Goal: Check status: Check status

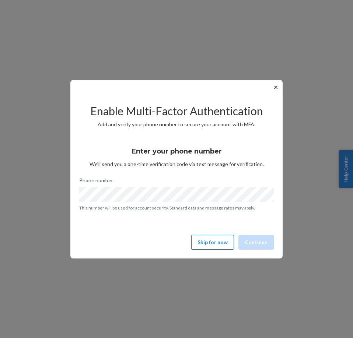
click at [208, 245] on button "Skip for now" at bounding box center [212, 242] width 43 height 15
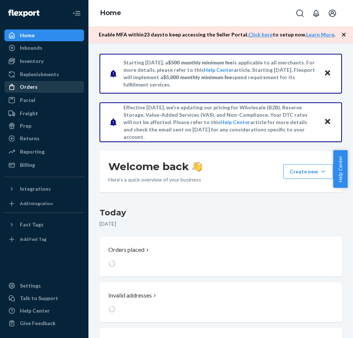
click at [31, 89] on div "Orders" at bounding box center [29, 86] width 18 height 7
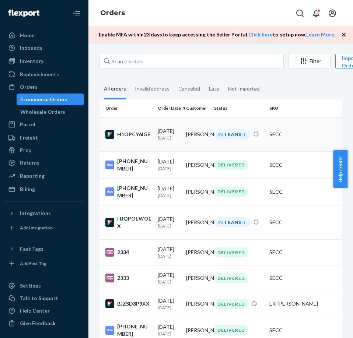
click at [211, 136] on td "IN TRANSIT" at bounding box center [238, 134] width 55 height 34
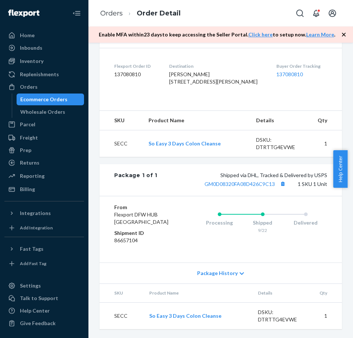
scroll to position [221, 0]
drag, startPoint x: 278, startPoint y: 197, endPoint x: 277, endPoint y: 203, distance: 5.3
click at [278, 189] on button "Copy tracking number" at bounding box center [283, 184] width 10 height 10
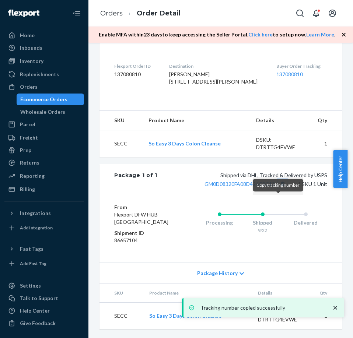
click at [278, 189] on button "Copy tracking number" at bounding box center [283, 184] width 10 height 10
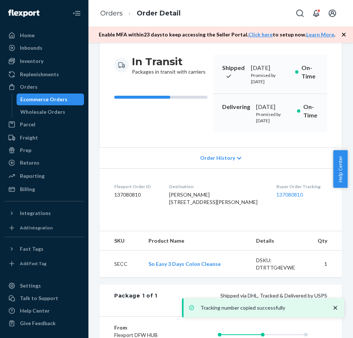
scroll to position [37, 0]
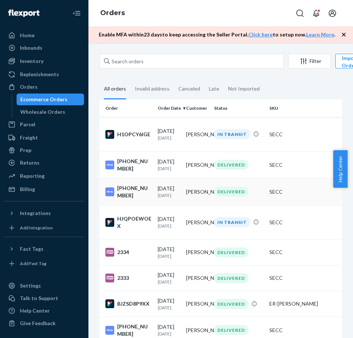
click at [236, 190] on div "DELIVERED" at bounding box center [231, 192] width 34 height 10
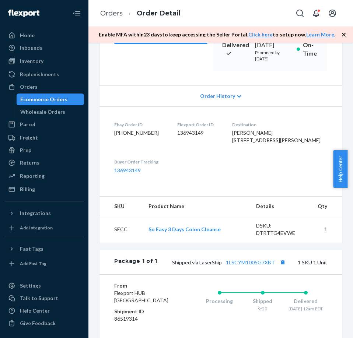
scroll to position [147, 0]
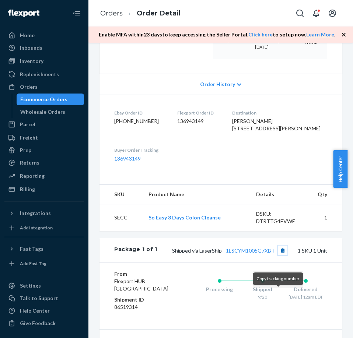
click at [278, 255] on button "Copy tracking number" at bounding box center [283, 251] width 10 height 10
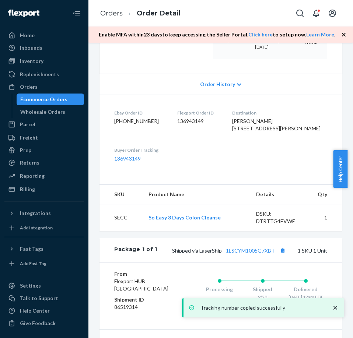
scroll to position [111, 0]
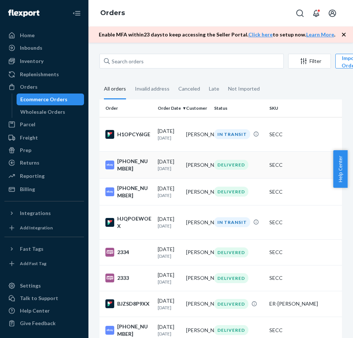
click at [194, 169] on td "[PERSON_NAME]" at bounding box center [197, 164] width 28 height 27
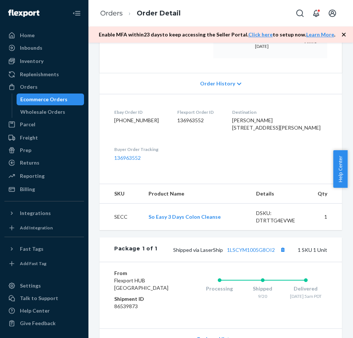
scroll to position [221, 0]
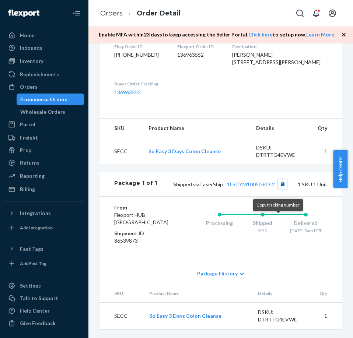
click at [278, 189] on button "Copy tracking number" at bounding box center [283, 184] width 10 height 10
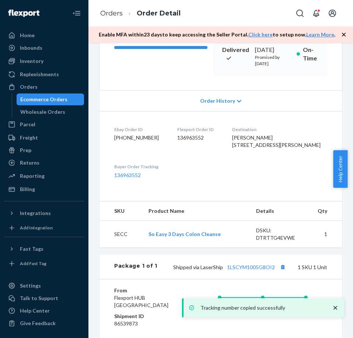
scroll to position [37, 0]
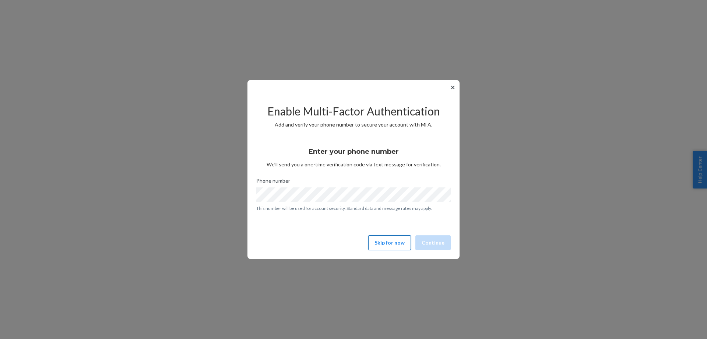
click at [397, 242] on button "Skip for now" at bounding box center [389, 242] width 43 height 15
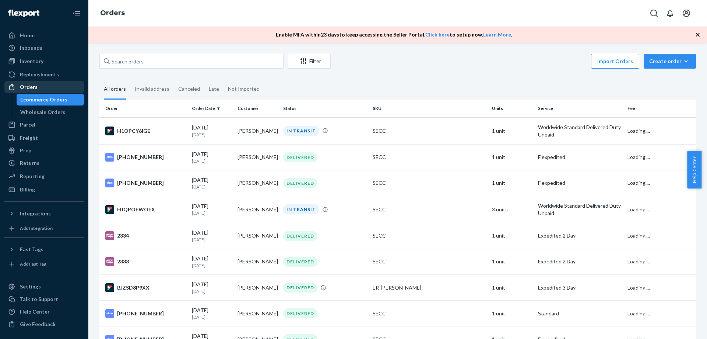
click at [34, 91] on div "Orders" at bounding box center [44, 87] width 78 height 10
click at [36, 85] on div "Orders" at bounding box center [44, 87] width 78 height 10
click at [42, 86] on div "Orders" at bounding box center [44, 87] width 78 height 10
click at [40, 63] on div "Inventory" at bounding box center [32, 60] width 24 height 7
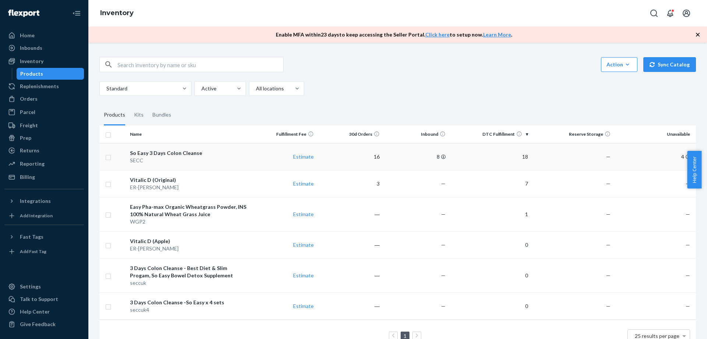
click at [347, 157] on td "16" at bounding box center [350, 156] width 66 height 27
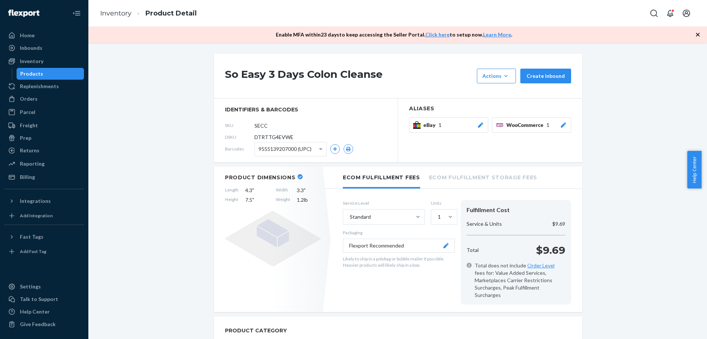
click at [43, 59] on div "Inventory" at bounding box center [44, 61] width 78 height 10
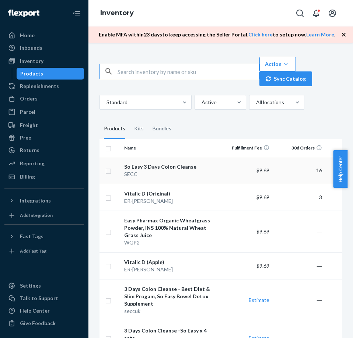
drag, startPoint x: 192, startPoint y: 171, endPoint x: 196, endPoint y: 178, distance: 7.6
click at [192, 171] on div "SECC" at bounding box center [170, 174] width 92 height 7
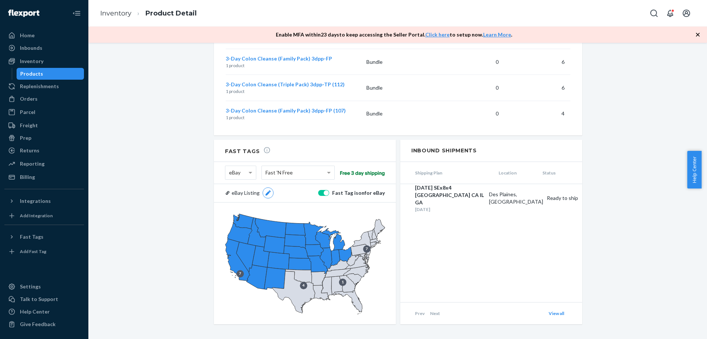
scroll to position [704, 0]
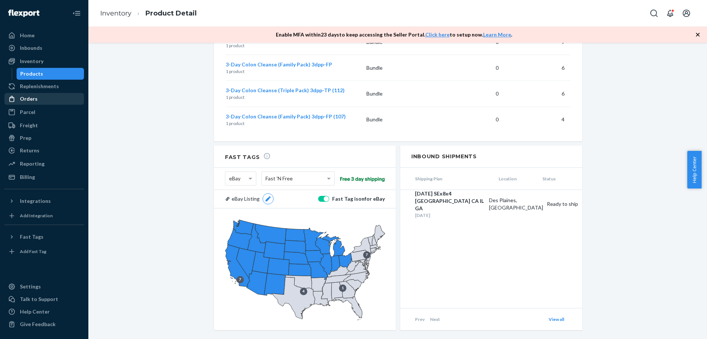
click at [34, 102] on div "Orders" at bounding box center [29, 98] width 18 height 7
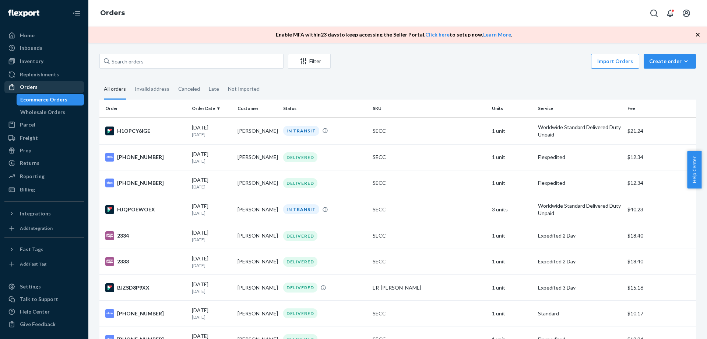
click at [32, 86] on div "Orders" at bounding box center [29, 86] width 18 height 7
click at [34, 89] on div "Orders" at bounding box center [29, 86] width 18 height 7
drag, startPoint x: 28, startPoint y: 113, endPoint x: 32, endPoint y: 100, distance: 13.9
click at [29, 114] on div "Wholesale Orders" at bounding box center [42, 111] width 45 height 7
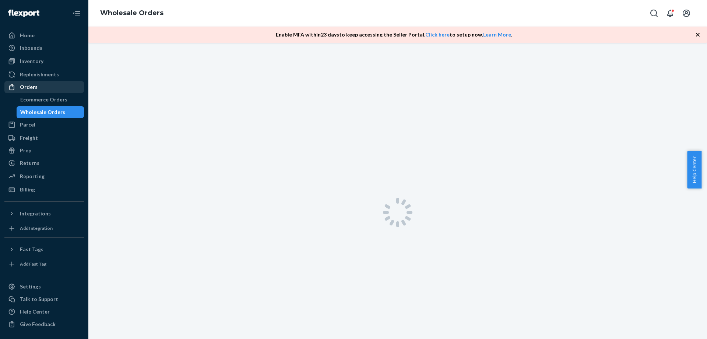
click at [35, 89] on div "Orders" at bounding box center [29, 86] width 18 height 7
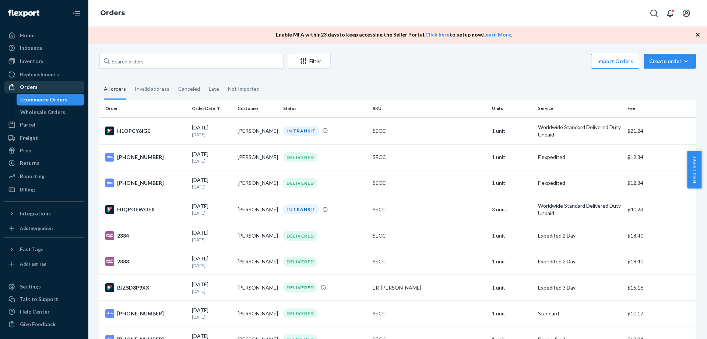
click at [52, 88] on div "Orders" at bounding box center [44, 87] width 78 height 10
click at [30, 92] on link "Orders" at bounding box center [44, 87] width 80 height 12
click at [30, 91] on div "Orders" at bounding box center [44, 87] width 78 height 10
click at [38, 87] on div "Orders" at bounding box center [44, 87] width 78 height 10
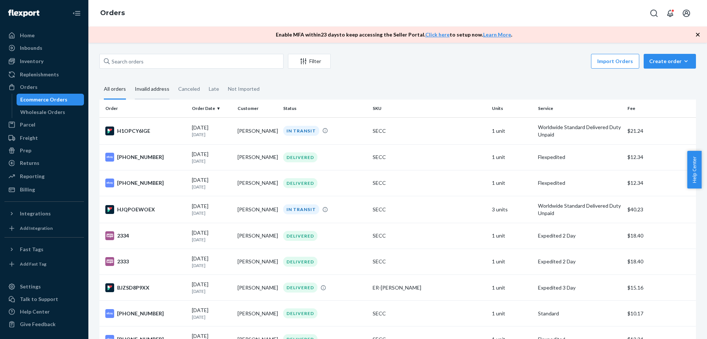
click at [155, 92] on div "Invalid address" at bounding box center [152, 89] width 35 height 20
click at [130, 79] on input "Invalid address" at bounding box center [130, 79] width 0 height 0
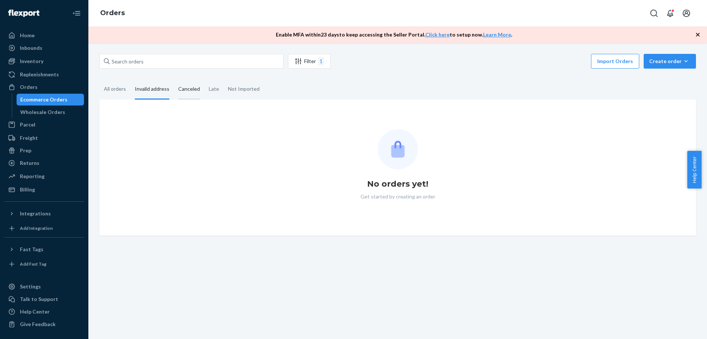
click at [185, 88] on div "Canceled" at bounding box center [189, 89] width 22 height 20
click at [174, 79] on input "Canceled" at bounding box center [174, 79] width 0 height 0
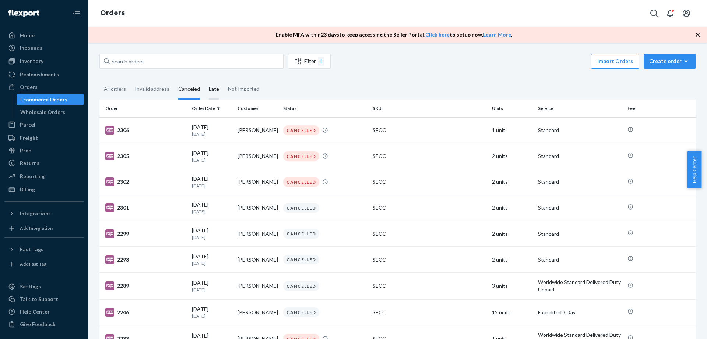
click at [216, 90] on div "Late" at bounding box center [214, 89] width 10 height 20
click at [204, 79] on input "Late" at bounding box center [204, 79] width 0 height 0
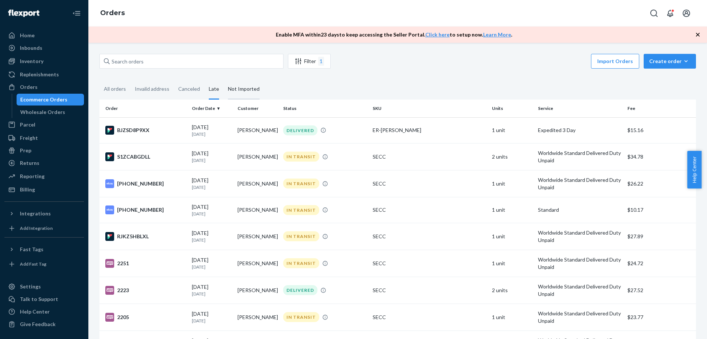
click at [239, 90] on div "Not Imported" at bounding box center [244, 89] width 32 height 20
click at [224, 79] on input "Not Imported" at bounding box center [224, 79] width 0 height 0
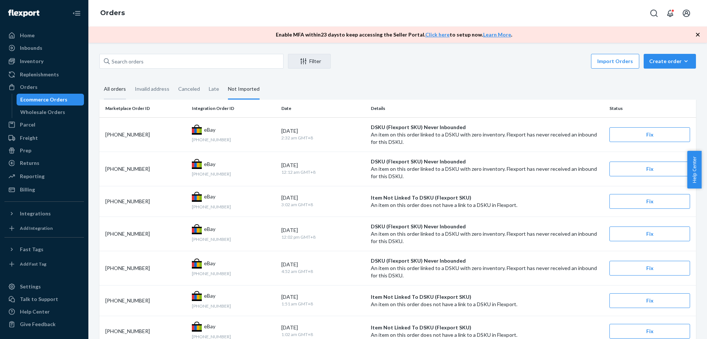
click at [112, 89] on div "All orders" at bounding box center [115, 89] width 22 height 20
click at [99, 79] on input "All orders" at bounding box center [99, 79] width 0 height 0
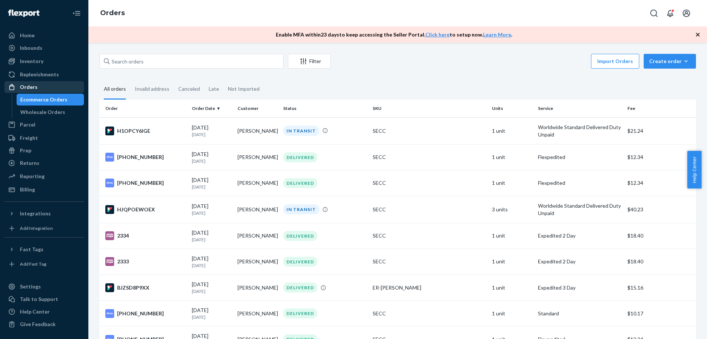
click at [25, 91] on div "Orders" at bounding box center [44, 87] width 78 height 10
click at [27, 87] on div "Orders" at bounding box center [29, 86] width 18 height 7
click at [31, 92] on div "Orders" at bounding box center [44, 87] width 78 height 10
click at [35, 63] on div "Inventory" at bounding box center [32, 60] width 24 height 7
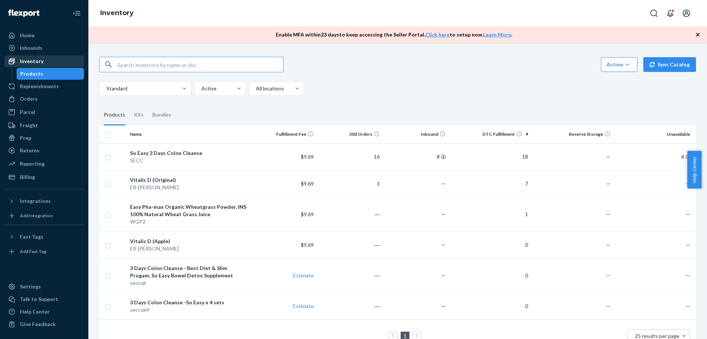
click at [32, 63] on div "Inventory" at bounding box center [32, 60] width 24 height 7
drag, startPoint x: 370, startPoint y: 155, endPoint x: 359, endPoint y: 173, distance: 21.2
click at [370, 156] on td "16" at bounding box center [350, 156] width 66 height 27
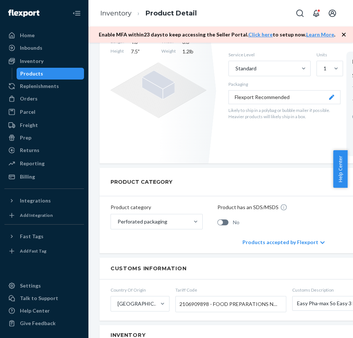
scroll to position [47, 0]
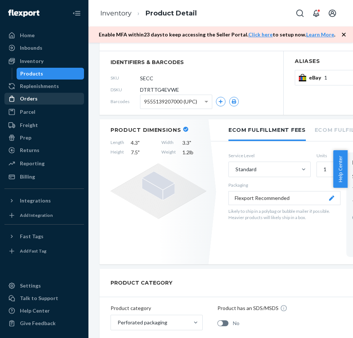
click at [42, 103] on div "Orders" at bounding box center [44, 99] width 78 height 10
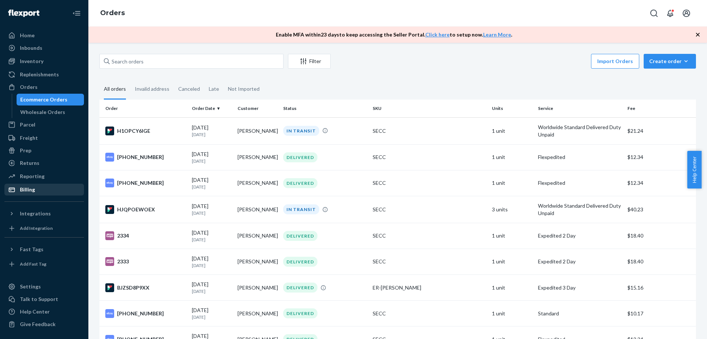
click at [49, 190] on div "Billing" at bounding box center [44, 189] width 78 height 10
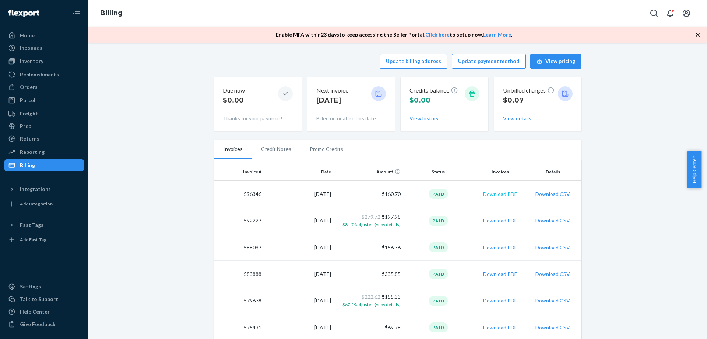
click at [502, 196] on button "Download PDF" at bounding box center [500, 193] width 34 height 7
click at [26, 89] on div "Orders" at bounding box center [29, 86] width 18 height 7
